Goal: Task Accomplishment & Management: Use online tool/utility

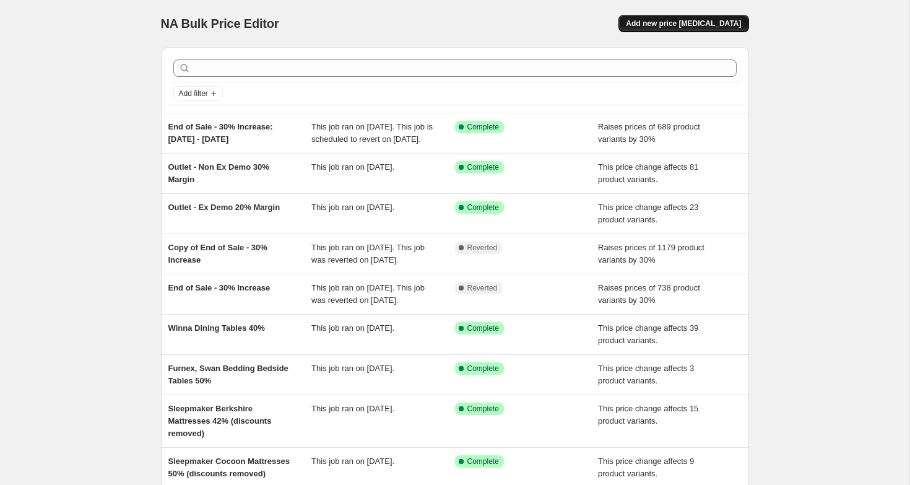
click at [677, 23] on span "Add new price [MEDICAL_DATA]" at bounding box center [683, 24] width 115 height 10
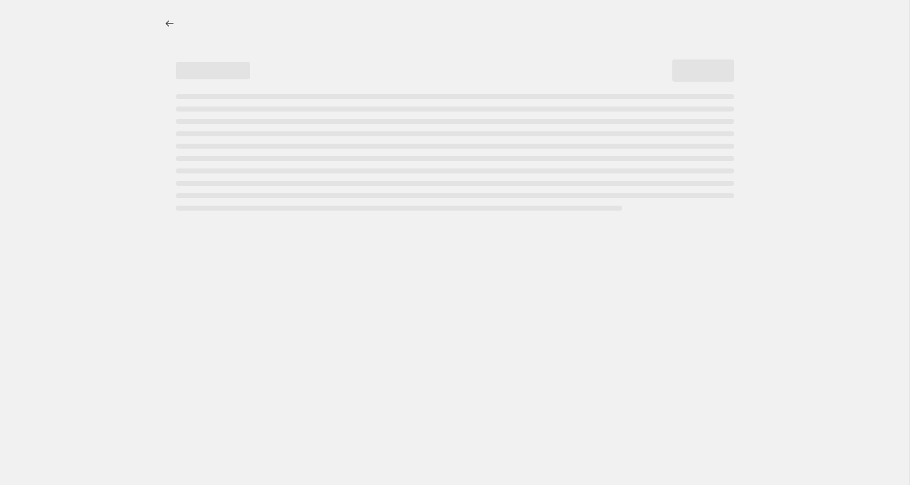
select select "percentage"
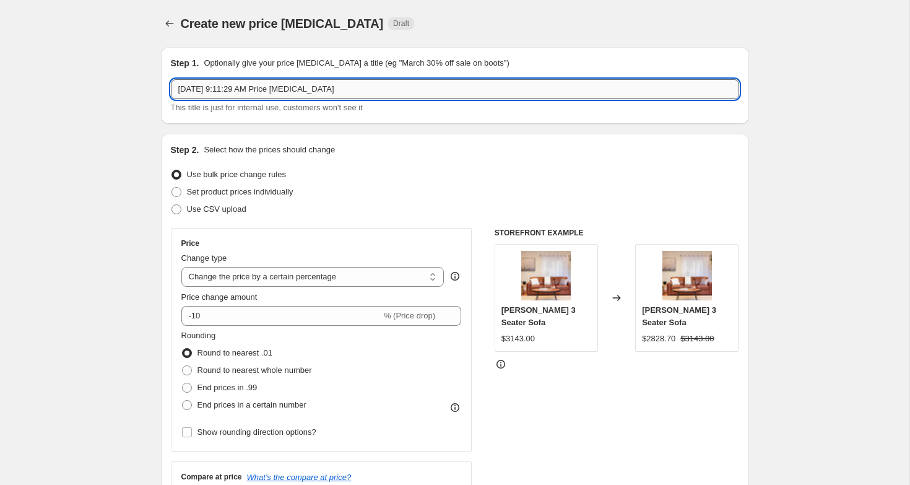
click at [347, 87] on input "Oct 6, 2025, 9:11:29 AM Price change job" at bounding box center [455, 89] width 568 height 20
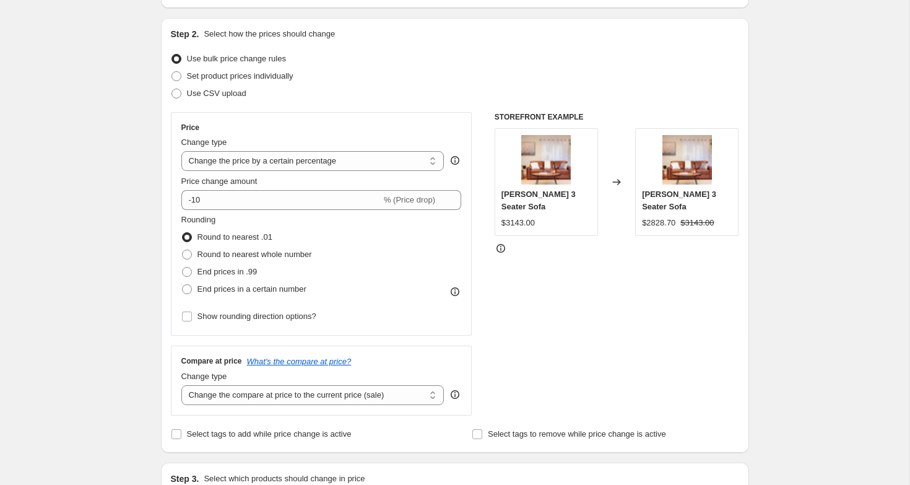
scroll to position [121, 0]
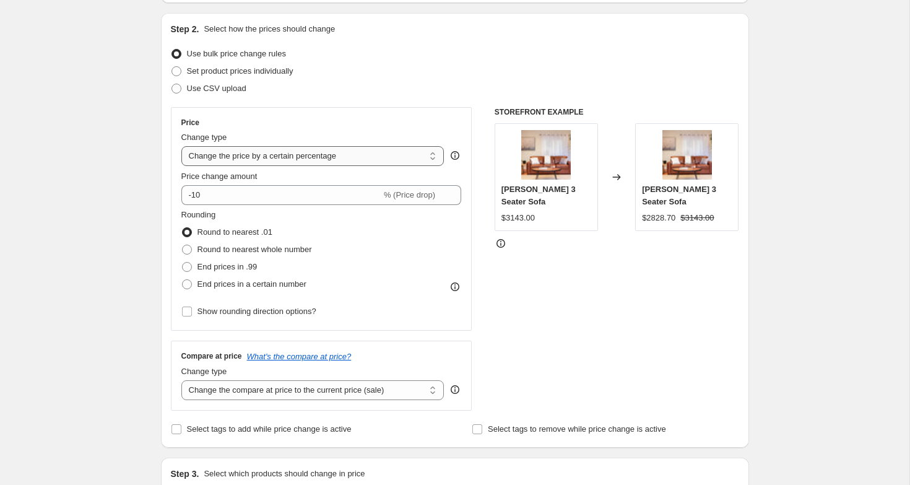
type input "End of Sale Compare at price change"
click at [274, 149] on select "Change the price to a certain amount Change the price by a certain amount Chang…" at bounding box center [312, 156] width 263 height 20
select select "no_change"
click at [181, 146] on select "Change the price to a certain amount Change the price by a certain amount Chang…" at bounding box center [312, 156] width 263 height 20
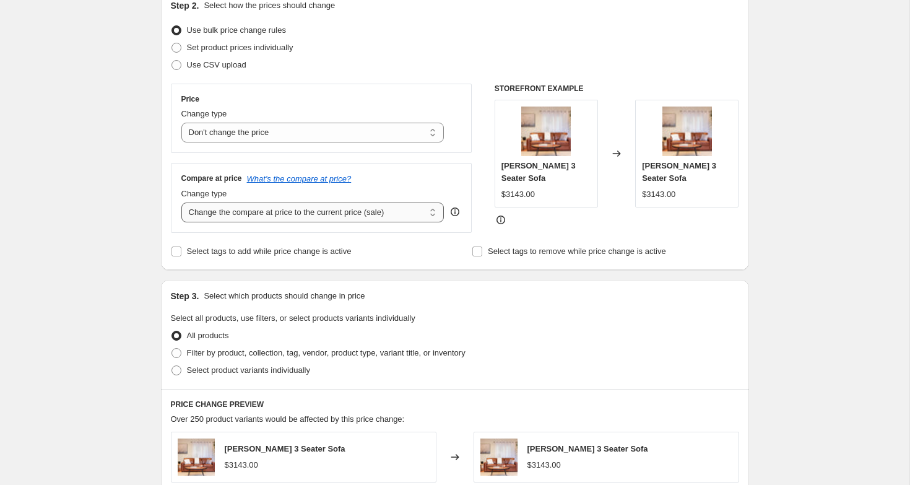
scroll to position [150, 0]
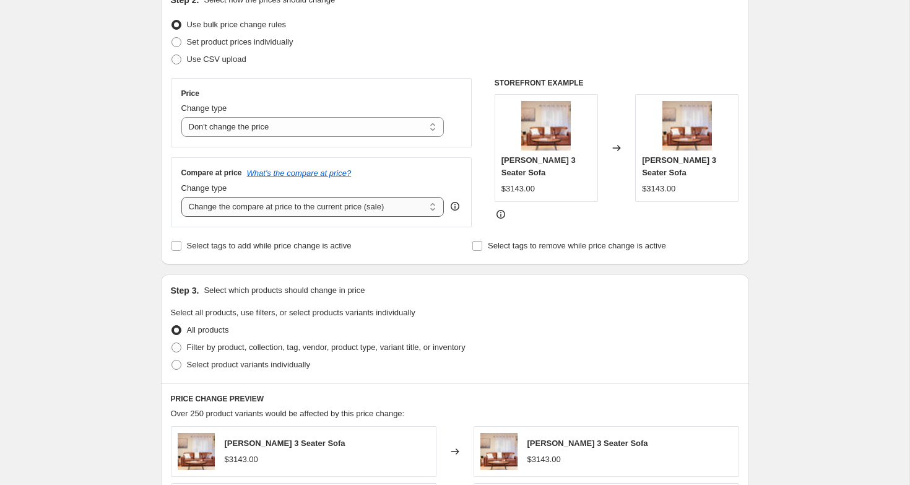
click at [298, 204] on select "Change the compare at price to the current price (sale) Change the compare at p…" at bounding box center [312, 207] width 263 height 20
click at [181, 197] on select "Change the compare at price to the current price (sale) Change the compare at p…" at bounding box center [312, 207] width 263 height 20
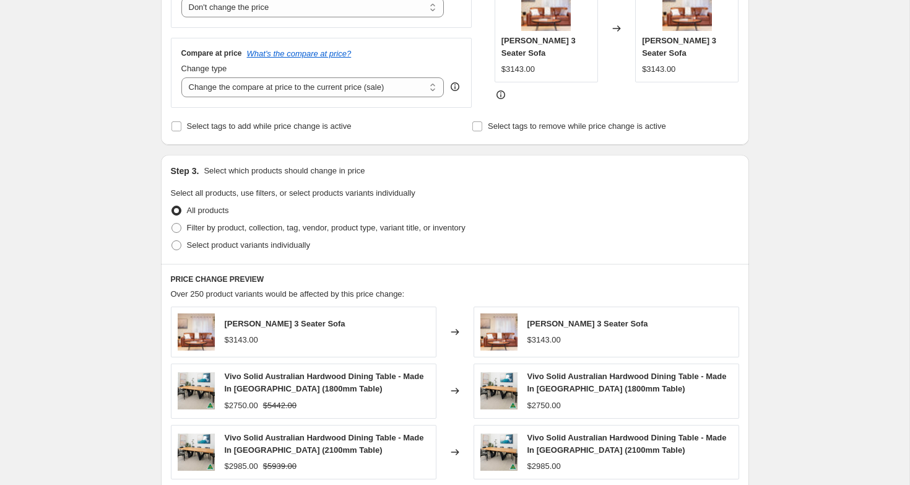
scroll to position [274, 0]
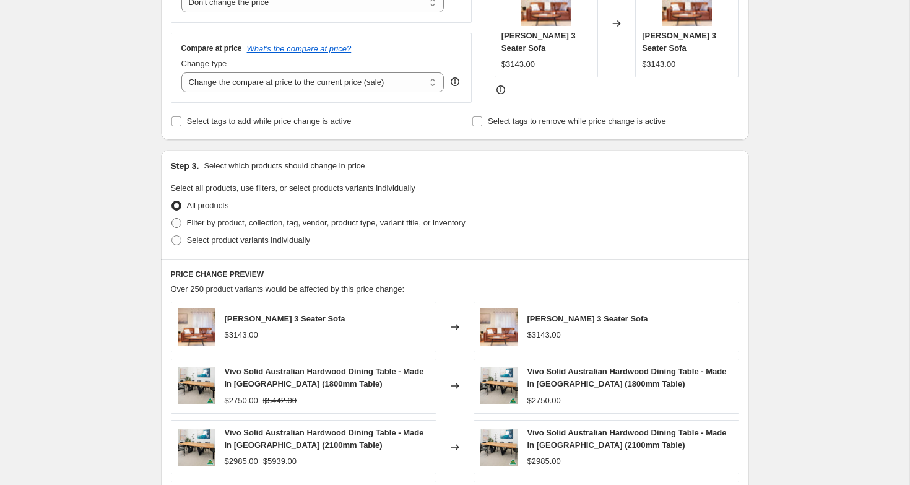
click at [235, 224] on span "Filter by product, collection, tag, vendor, product type, variant title, or inv…" at bounding box center [326, 222] width 279 height 9
click at [172, 219] on input "Filter by product, collection, tag, vendor, product type, variant title, or inv…" at bounding box center [171, 218] width 1 height 1
radio input "true"
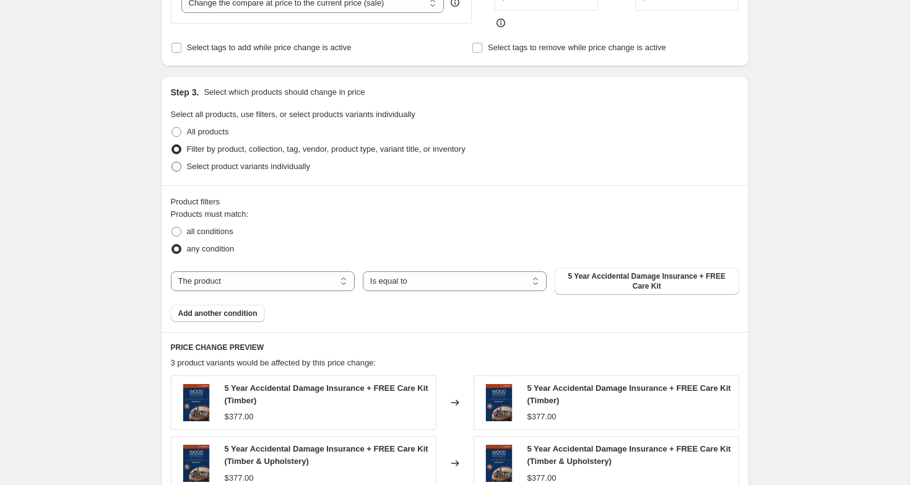
scroll to position [358, 0]
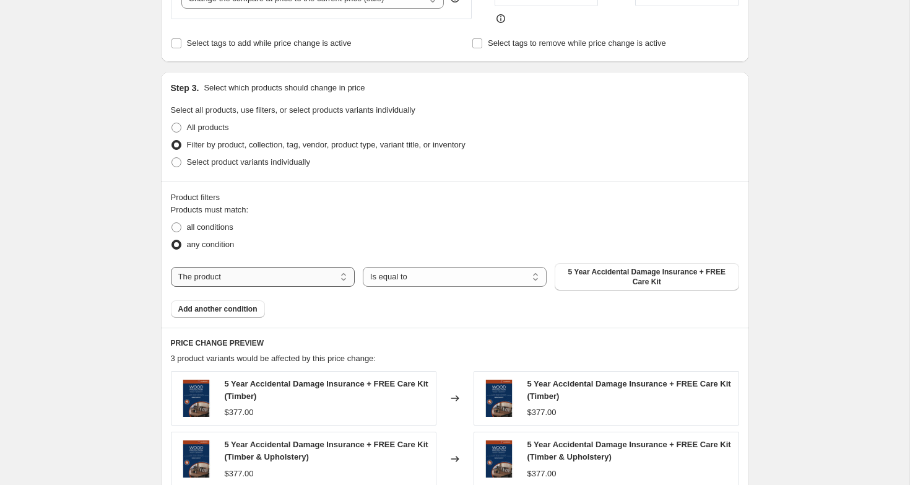
click at [332, 287] on select "The product The product's collection The product's tag The product's vendor The…" at bounding box center [263, 277] width 184 height 20
select select "product_status"
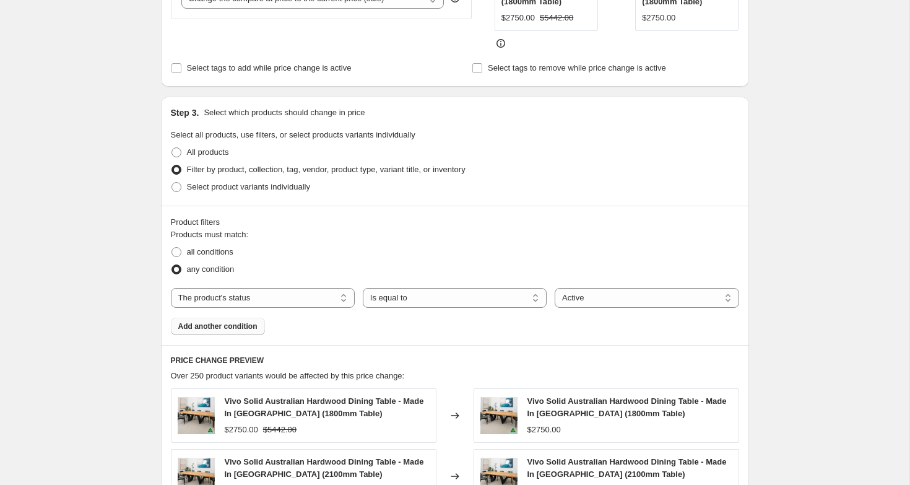
click at [250, 321] on button "Add another condition" at bounding box center [218, 326] width 94 height 17
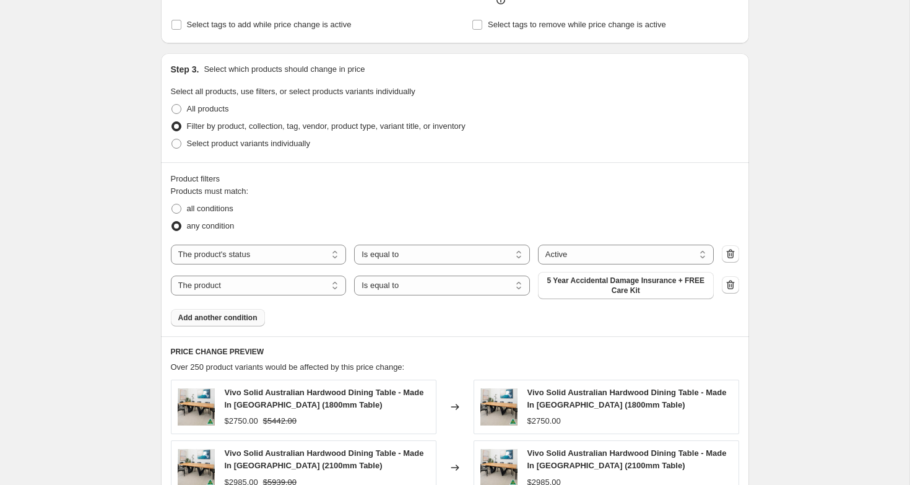
scroll to position [413, 0]
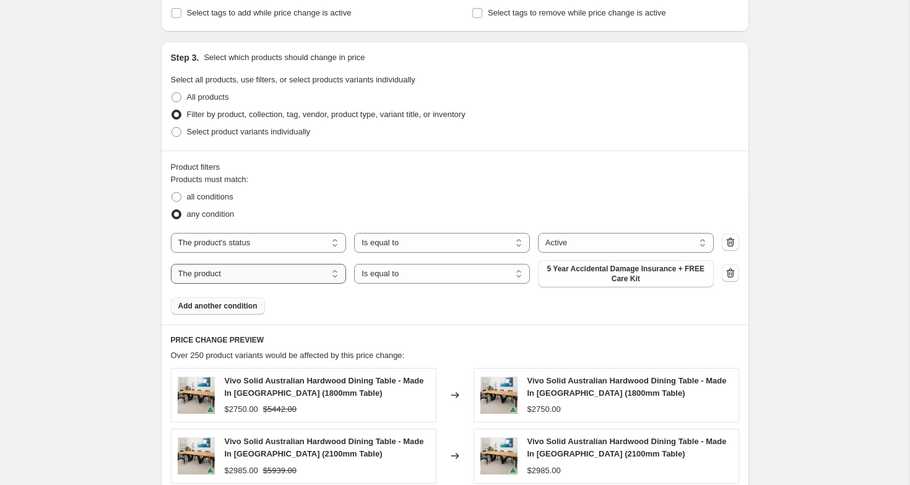
click at [315, 266] on select "The product The product's collection The product's tag The product's vendor The…" at bounding box center [259, 274] width 176 height 20
select select "tag"
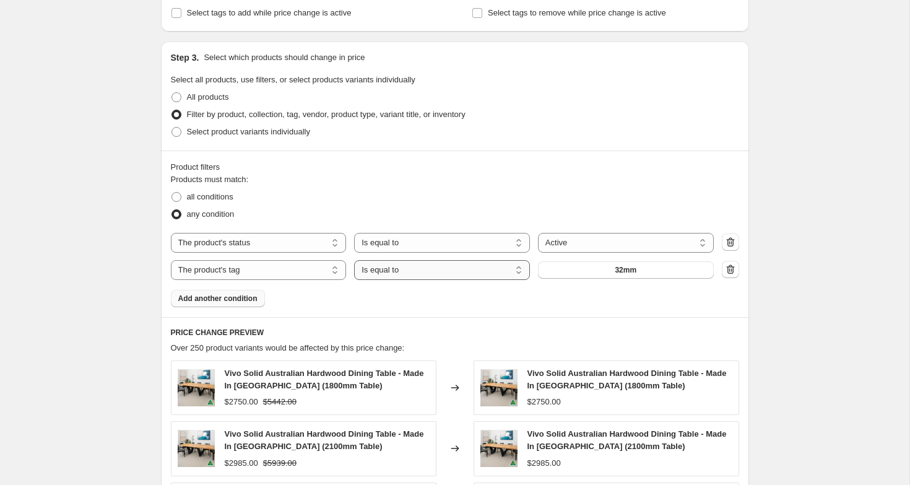
click at [450, 269] on select "Is equal to Is not equal to" at bounding box center [442, 270] width 176 height 20
select select "not_equal"
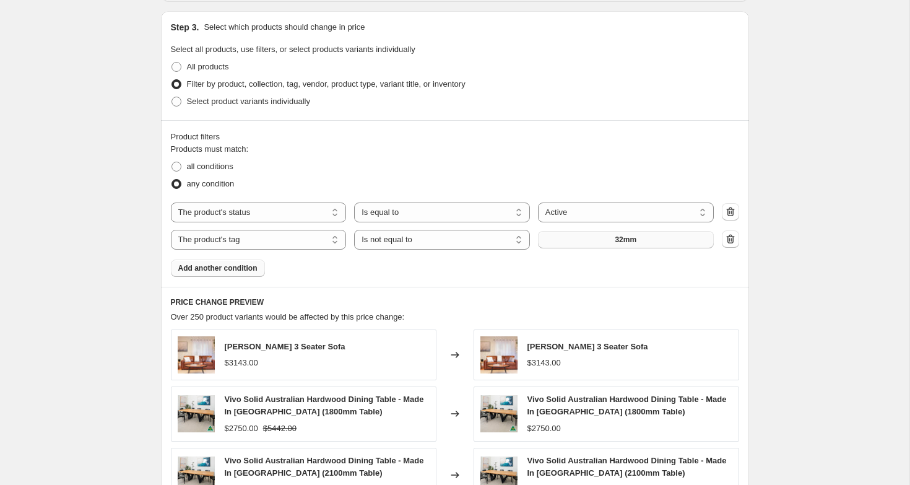
click at [620, 246] on button "32mm" at bounding box center [626, 239] width 176 height 17
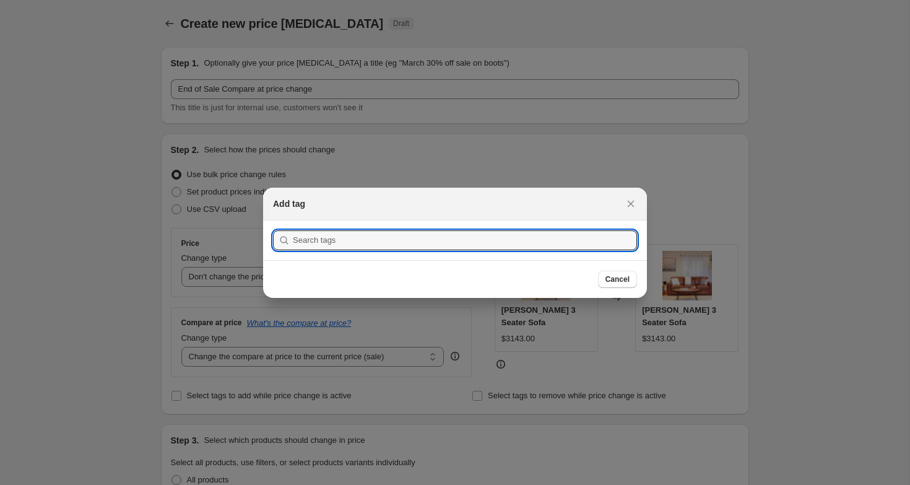
scroll to position [0, 0]
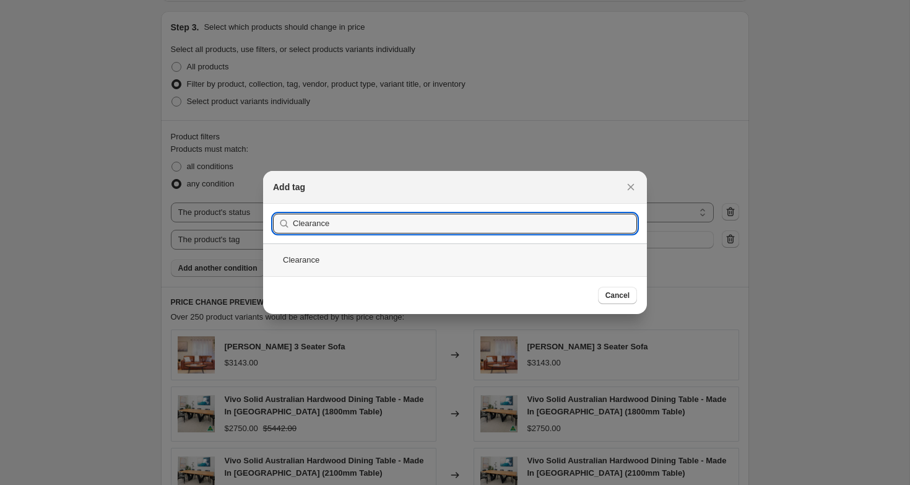
type input "Clearance"
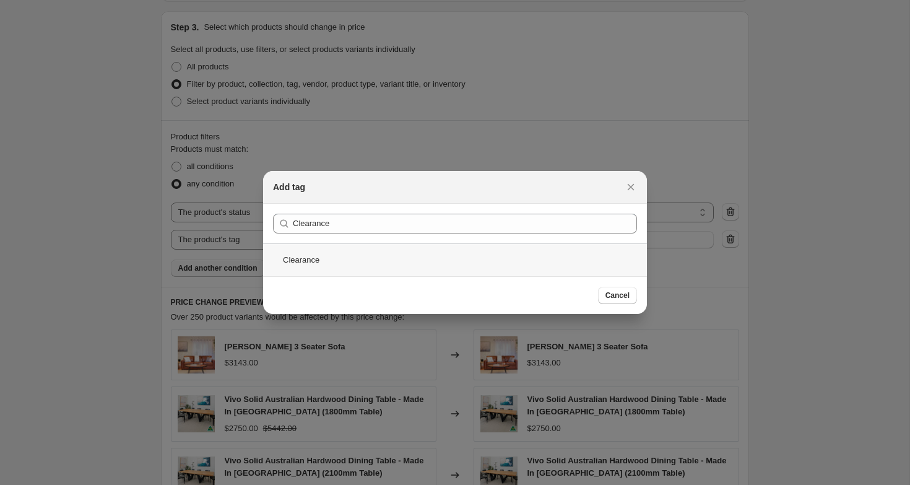
click at [287, 269] on div "Clearance" at bounding box center [455, 259] width 384 height 33
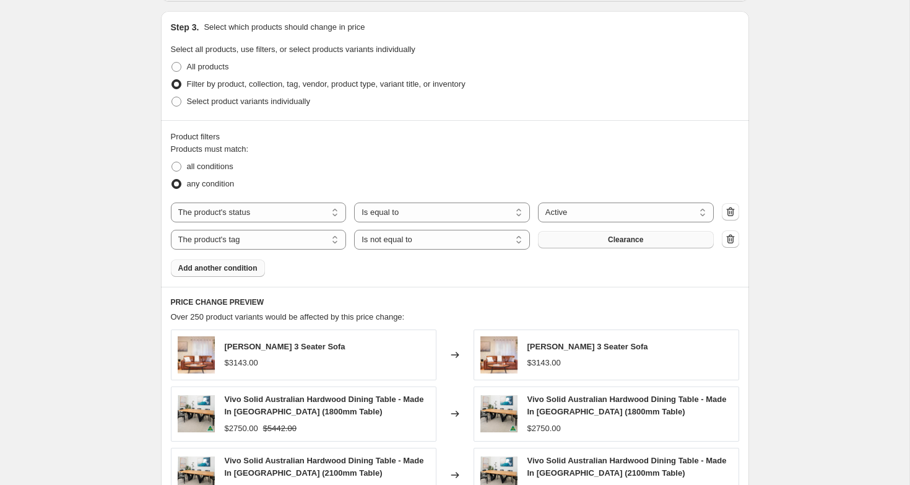
click at [601, 237] on button "Clearance" at bounding box center [626, 239] width 176 height 17
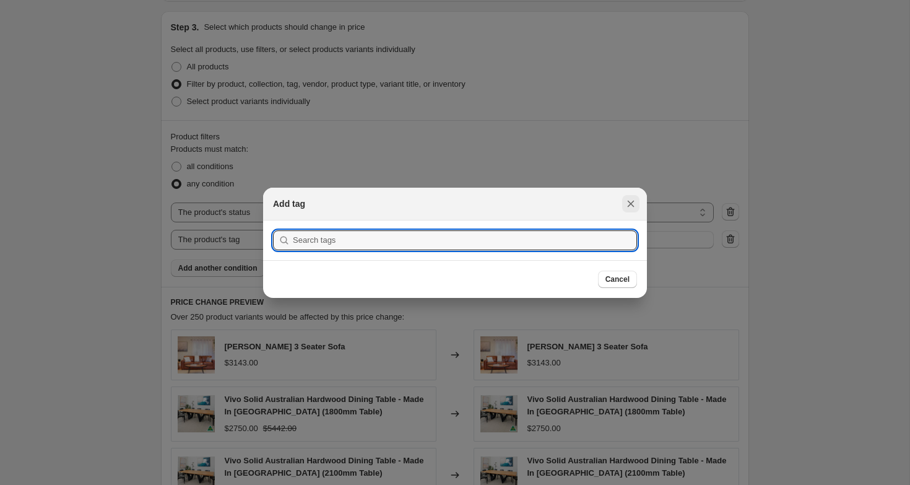
click at [638, 202] on button "Close" at bounding box center [630, 203] width 17 height 17
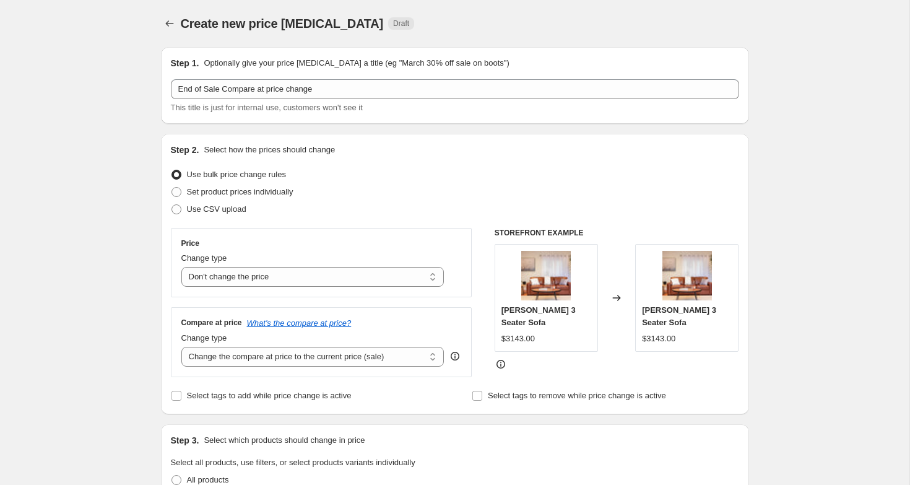
scroll to position [413, 0]
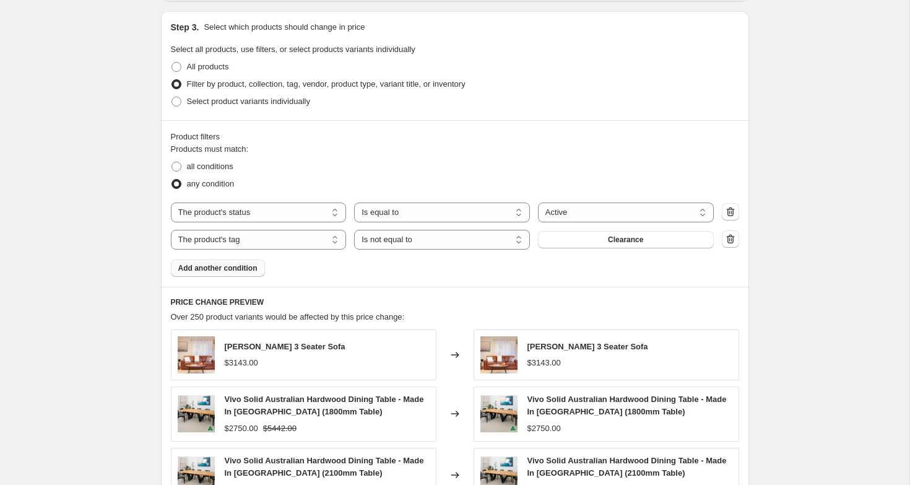
click at [222, 266] on span "Add another condition" at bounding box center [217, 268] width 79 height 10
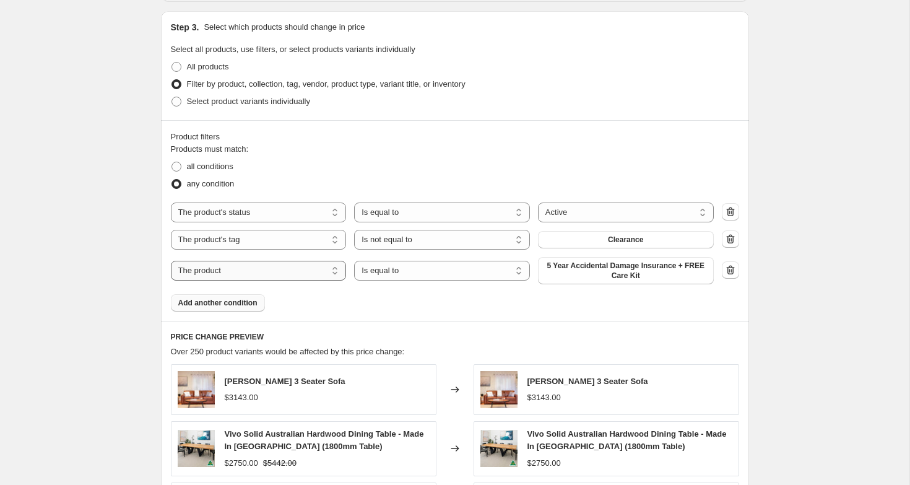
click at [332, 271] on select "The product The product's collection The product's tag The product's vendor The…" at bounding box center [259, 271] width 176 height 20
select select "tag"
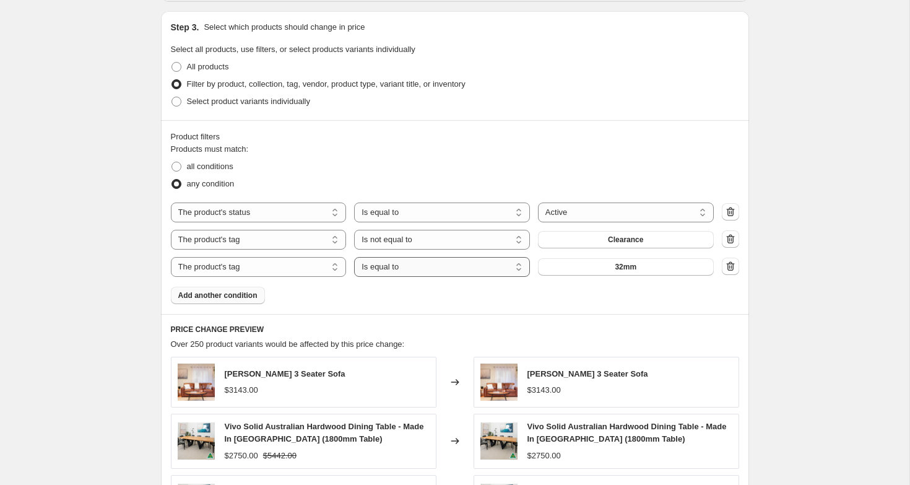
click at [423, 268] on select "Is equal to Is not equal to" at bounding box center [442, 267] width 176 height 20
select select "not_equal"
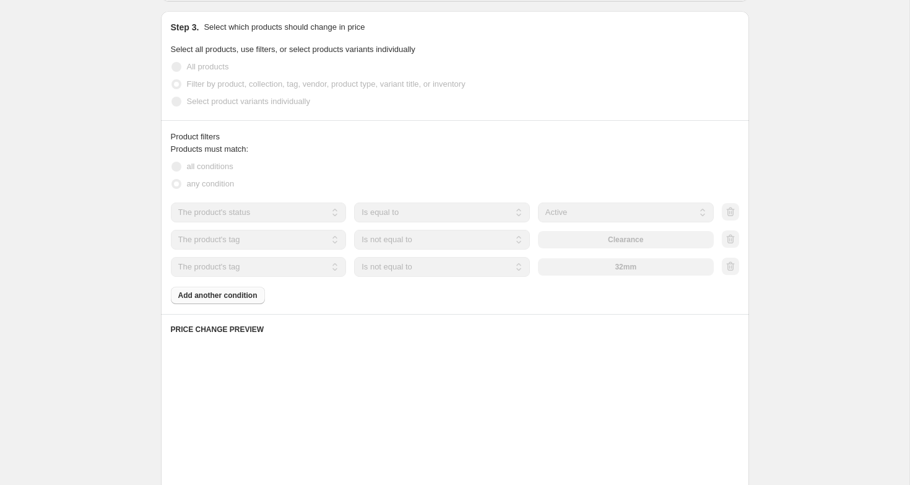
click at [630, 263] on div "32mm" at bounding box center [626, 266] width 176 height 17
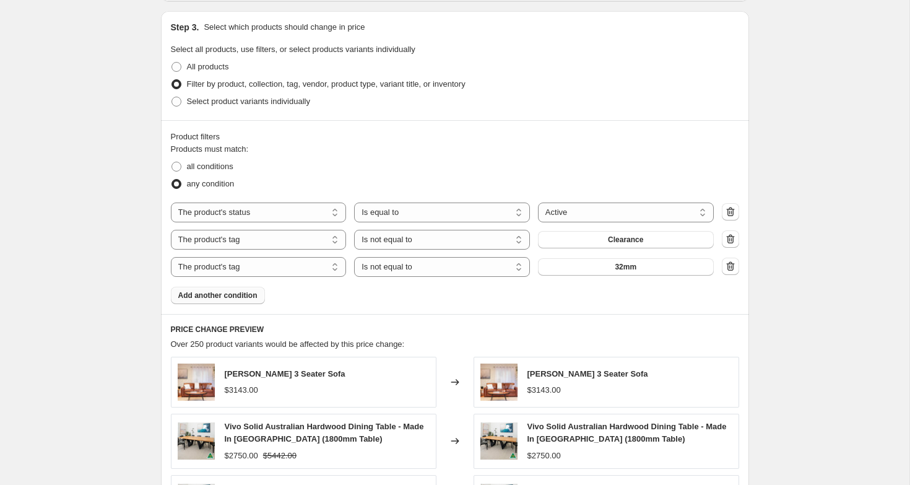
click at [630, 263] on span "32mm" at bounding box center [626, 267] width 22 height 10
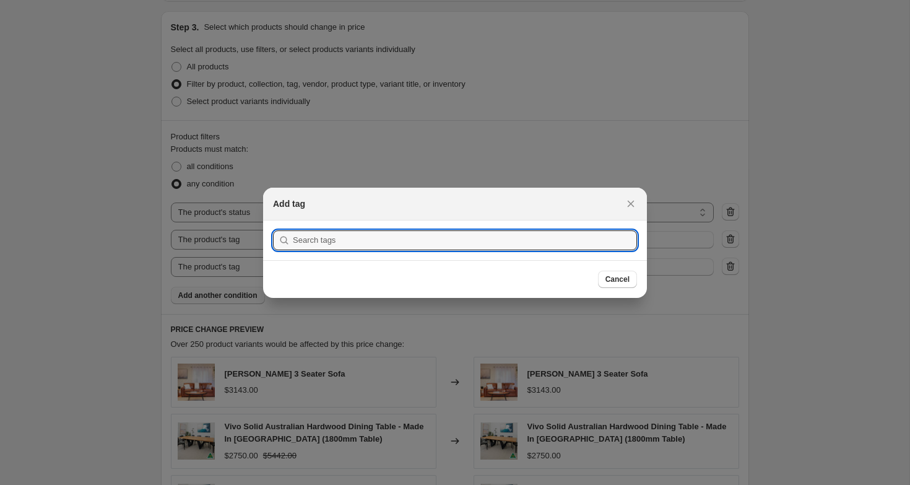
scroll to position [0, 0]
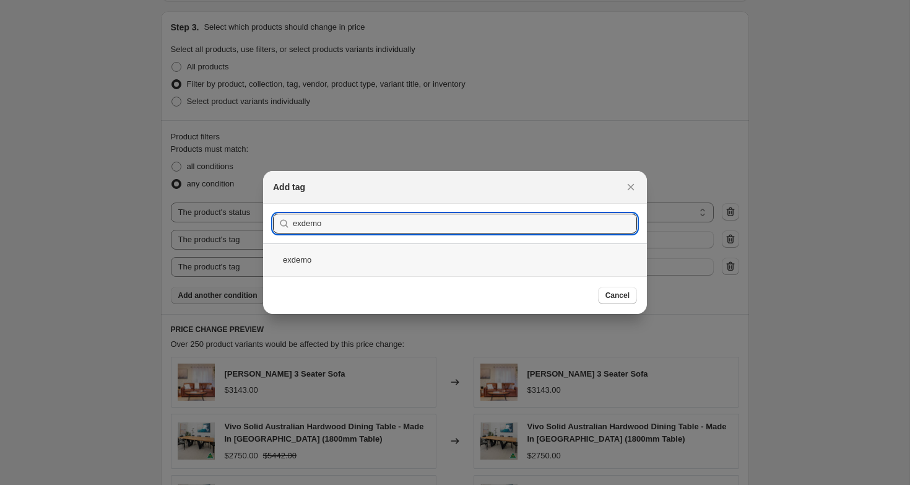
type input "exdemo"
click at [319, 274] on div "exdemo" at bounding box center [455, 259] width 384 height 33
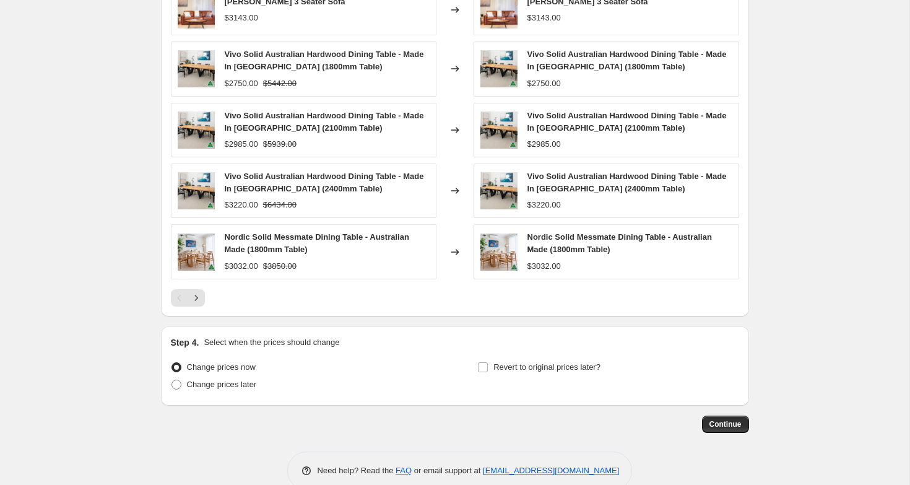
scroll to position [809, 0]
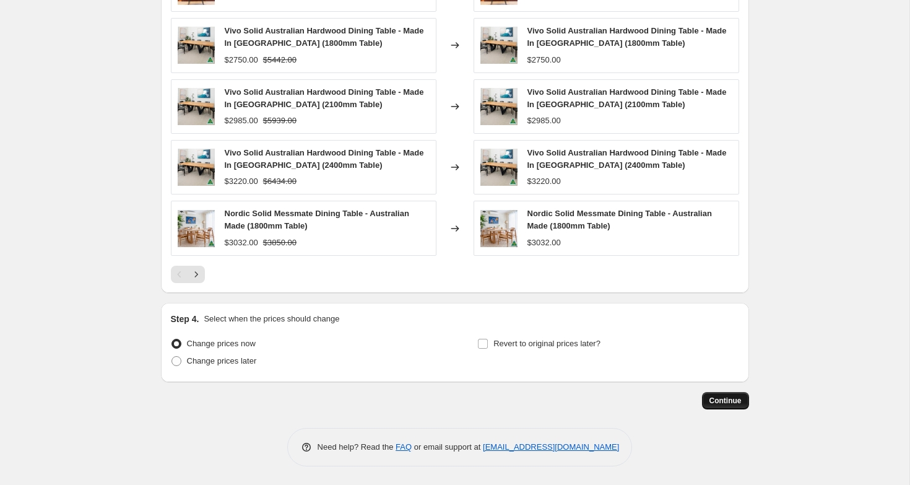
click at [732, 403] on span "Continue" at bounding box center [725, 401] width 32 height 10
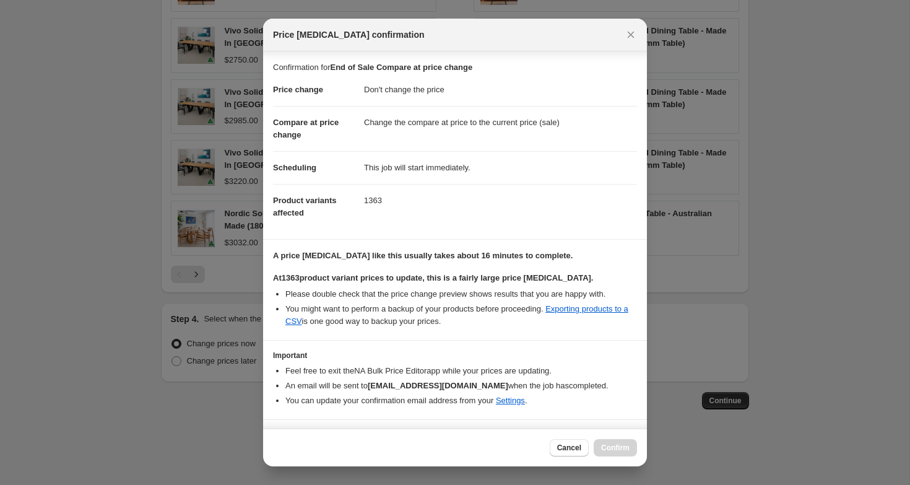
scroll to position [28, 0]
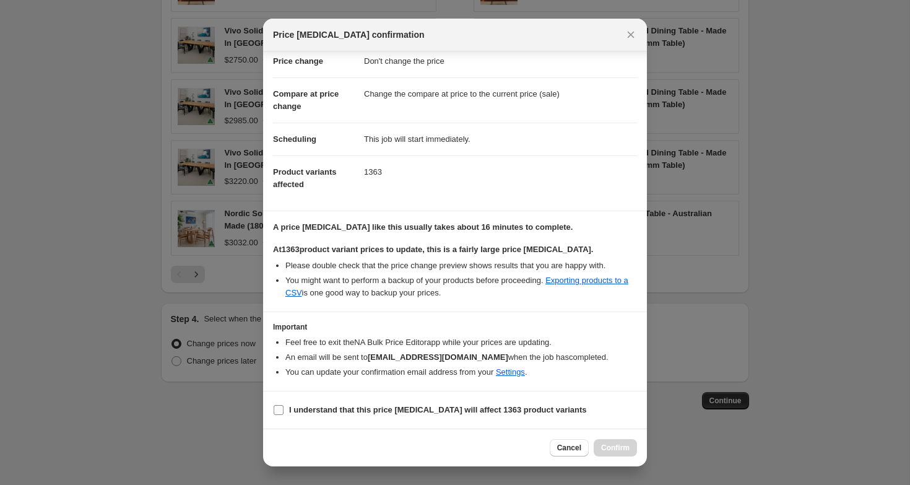
click at [310, 413] on b "I understand that this price change job will affect 1363 product variants" at bounding box center [438, 409] width 298 height 9
click at [284, 413] on input "I understand that this price change job will affect 1363 product variants" at bounding box center [279, 410] width 10 height 10
checkbox input "true"
click at [618, 456] on button "Confirm" at bounding box center [615, 447] width 43 height 17
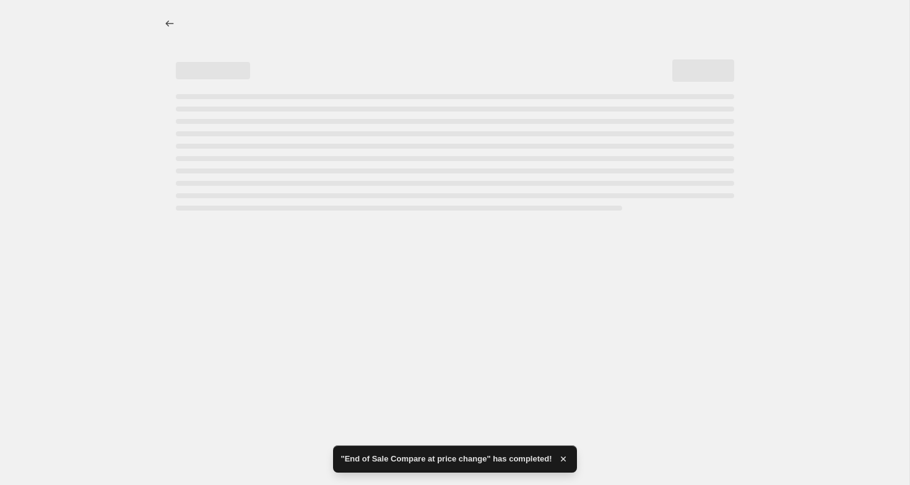
select select "no_change"
select select "product_status"
select select "tag"
select select "not_equal"
select select "tag"
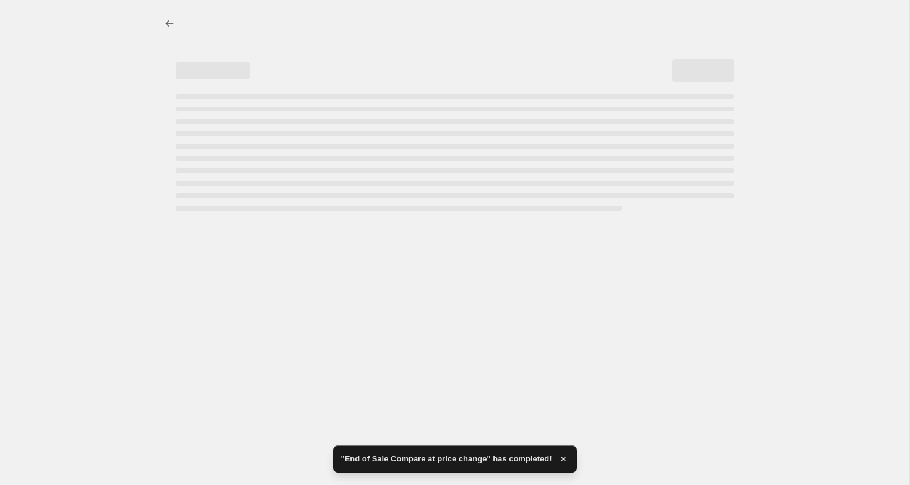
select select "not_equal"
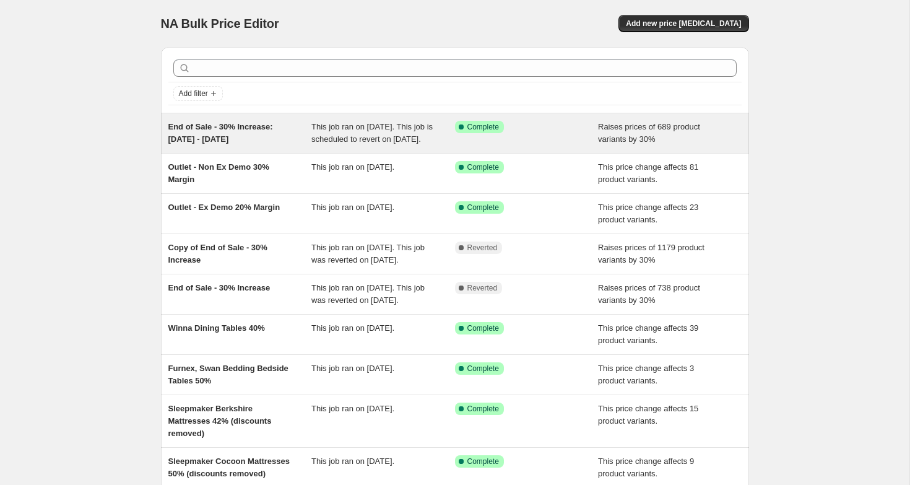
click at [205, 142] on span "End of Sale - 30% Increase: [DATE] - [DATE]" at bounding box center [220, 133] width 105 height 22
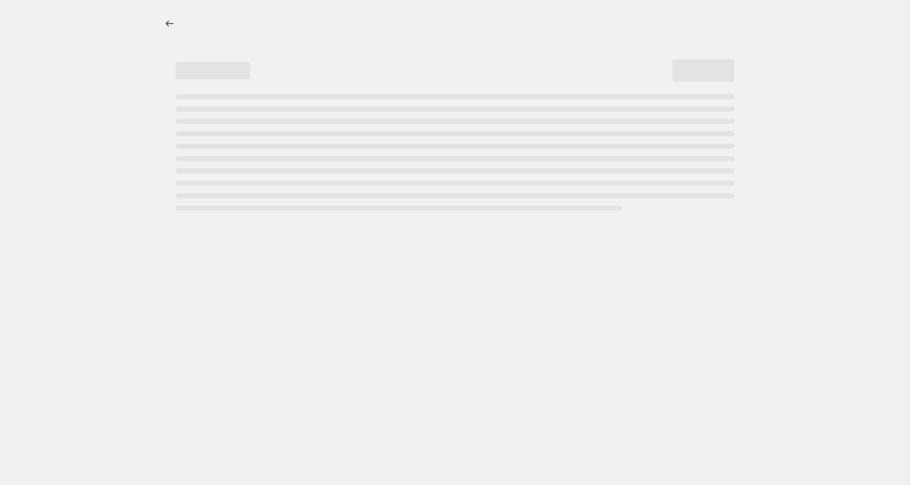
select select "percentage"
select select "no_change"
select select "product_status"
select select "tag"
select select "not_equal"
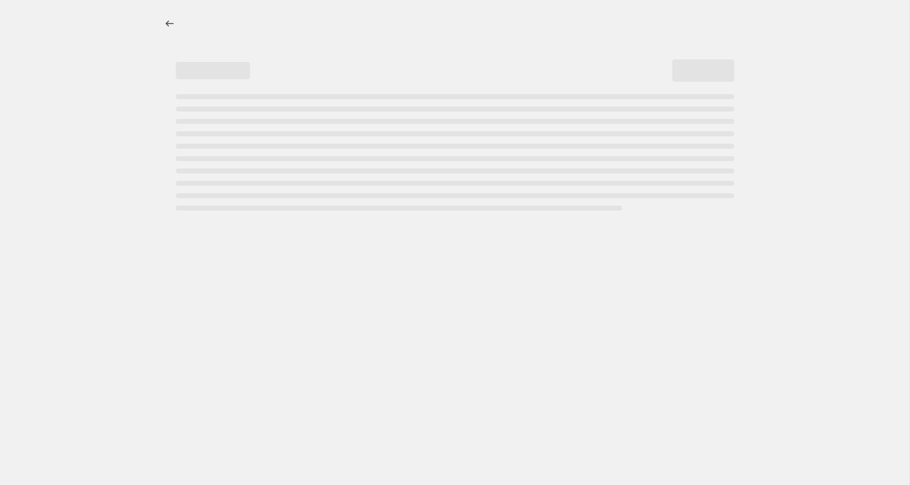
select select "tag"
select select "not_equal"
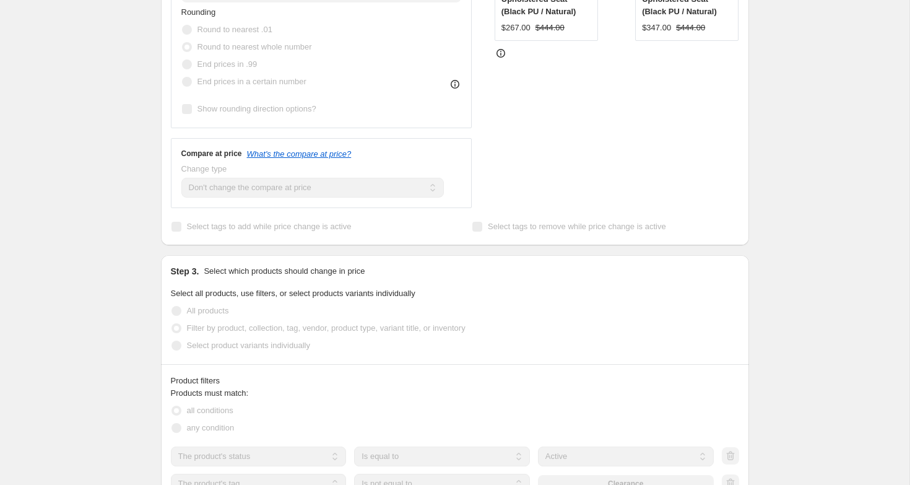
scroll to position [434, 0]
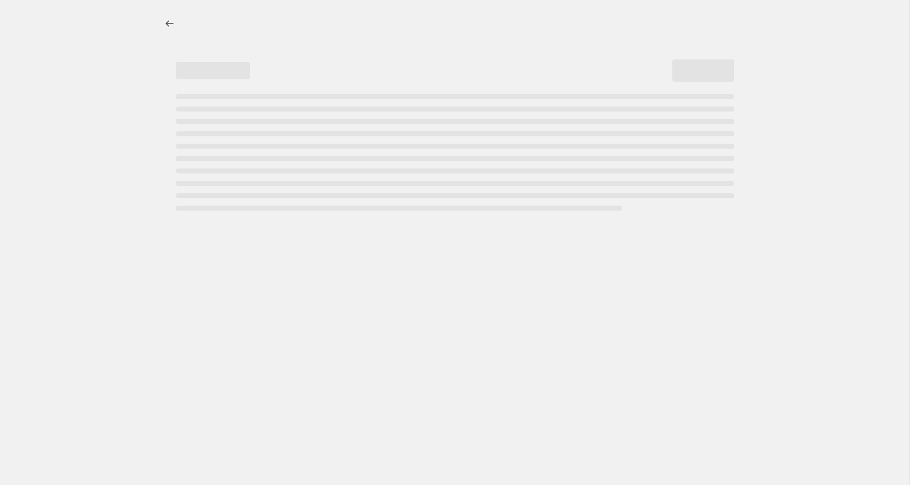
select select "no_change"
select select "product_status"
select select "tag"
select select "not_equal"
select select "tag"
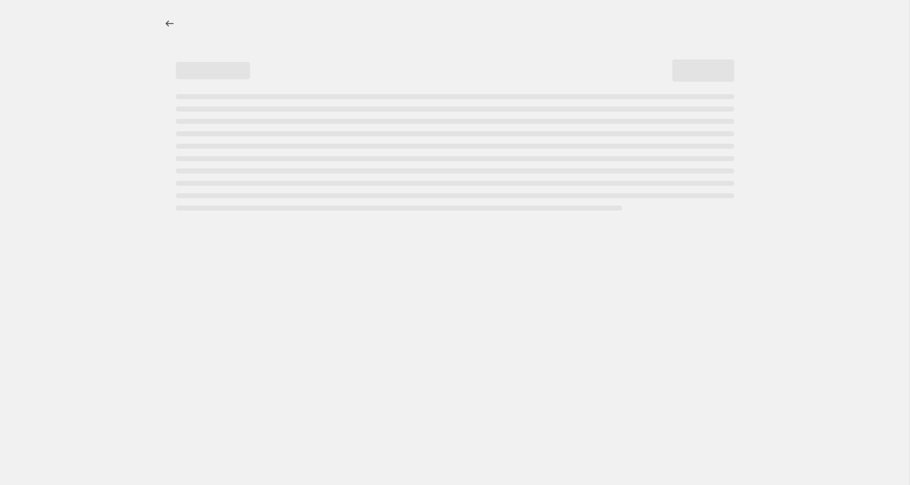
select select "not_equal"
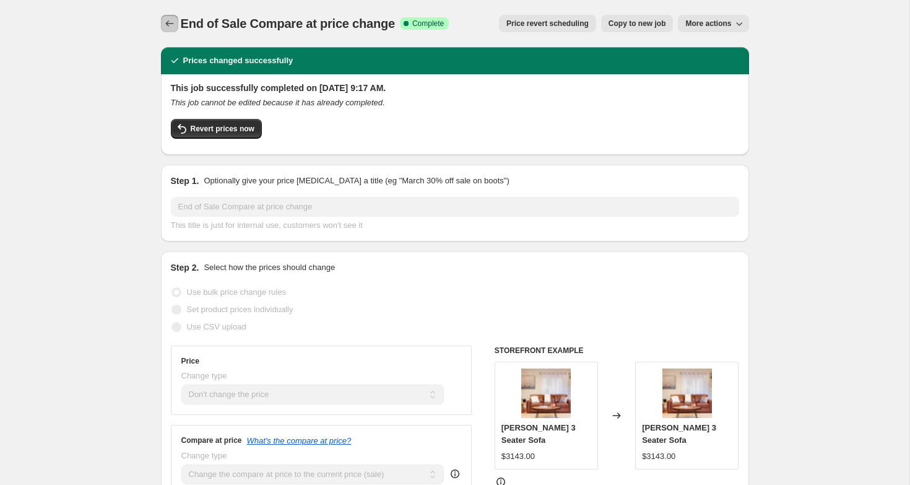
click at [169, 28] on icon "Price change jobs" at bounding box center [169, 23] width 12 height 12
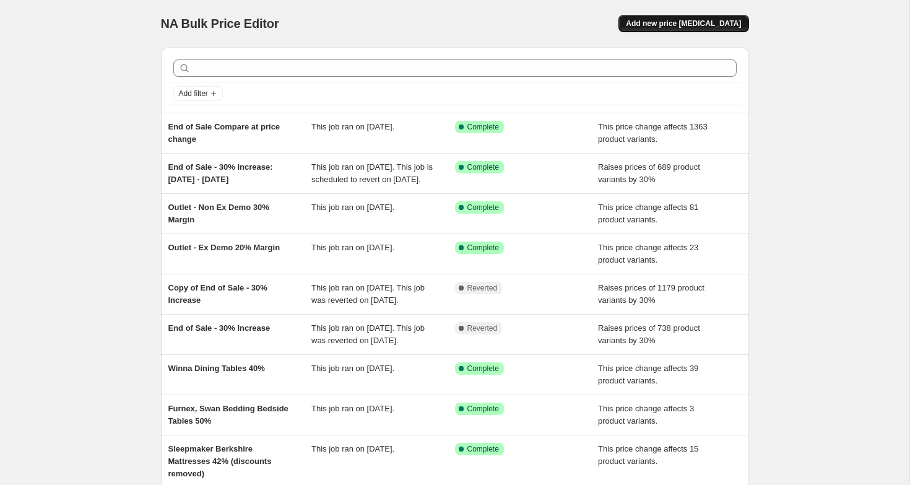
click at [693, 29] on button "Add new price [MEDICAL_DATA]" at bounding box center [683, 23] width 130 height 17
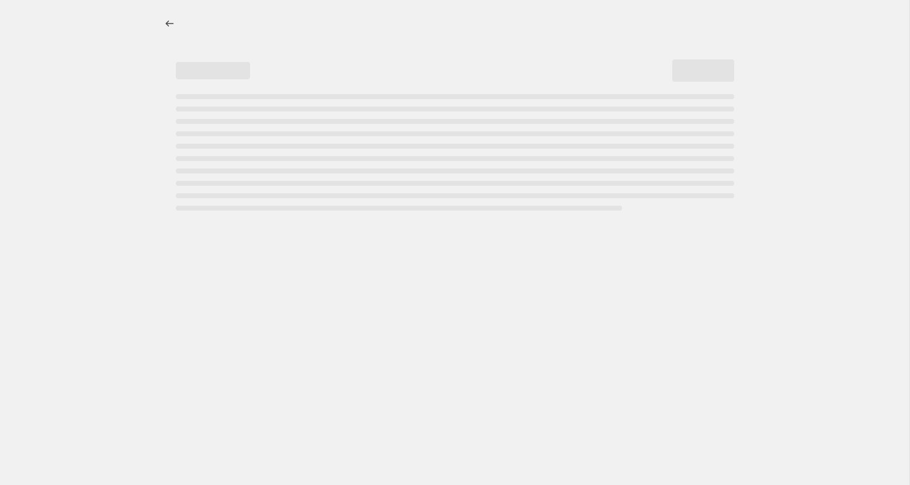
select select "percentage"
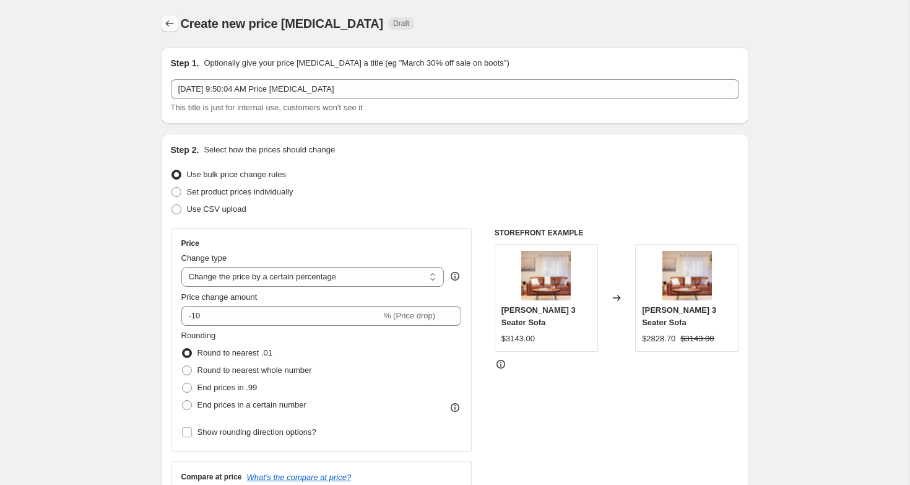
click at [171, 21] on icon "Price change jobs" at bounding box center [169, 23] width 12 height 12
